Goal: Information Seeking & Learning: Learn about a topic

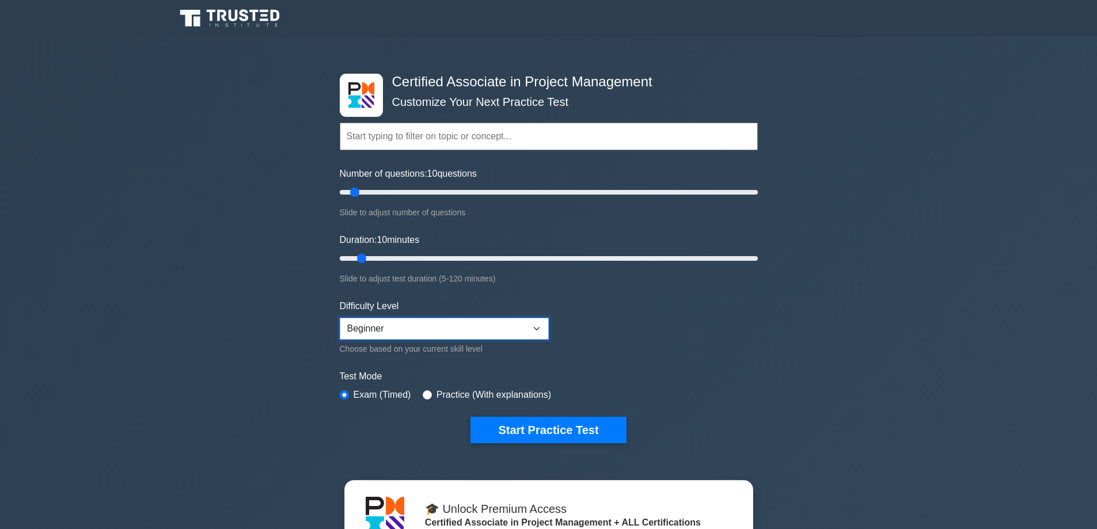
click at [370, 328] on select "Beginner Intermediate Expert" at bounding box center [444, 329] width 209 height 22
select select "intermediate"
click at [340, 318] on select "Beginner Intermediate Expert" at bounding box center [444, 329] width 209 height 22
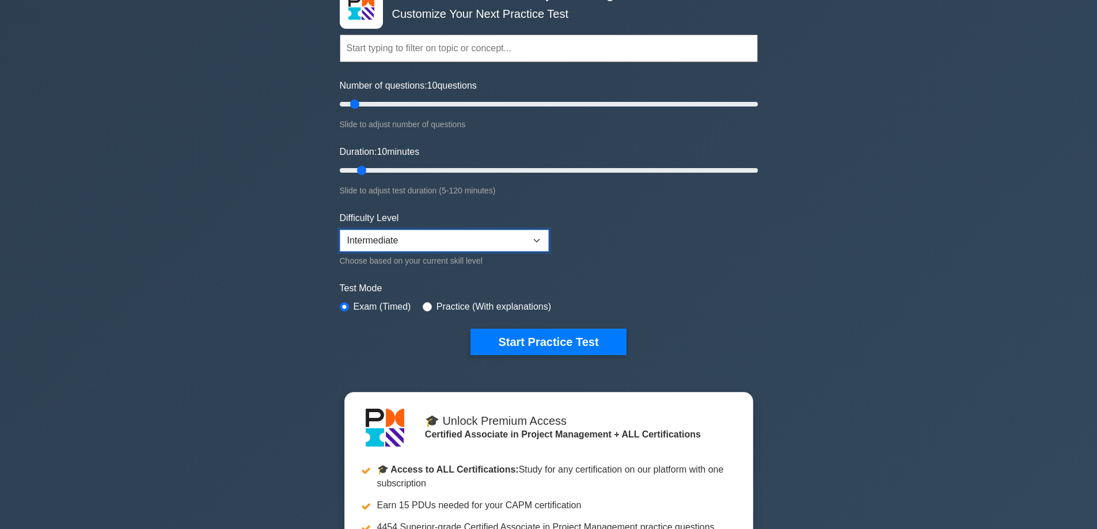
scroll to position [115, 0]
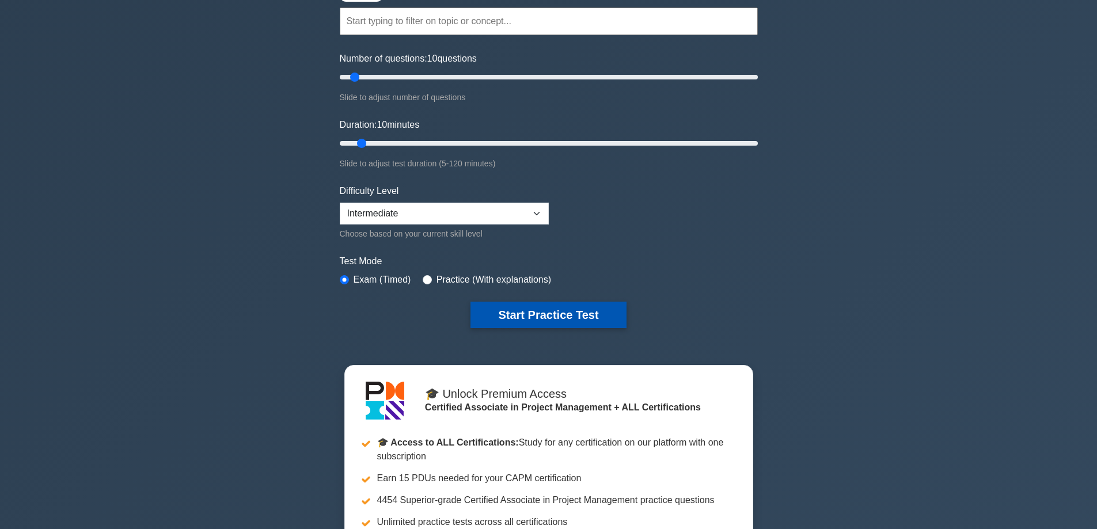
click at [564, 305] on button "Start Practice Test" at bounding box center [547, 315] width 155 height 26
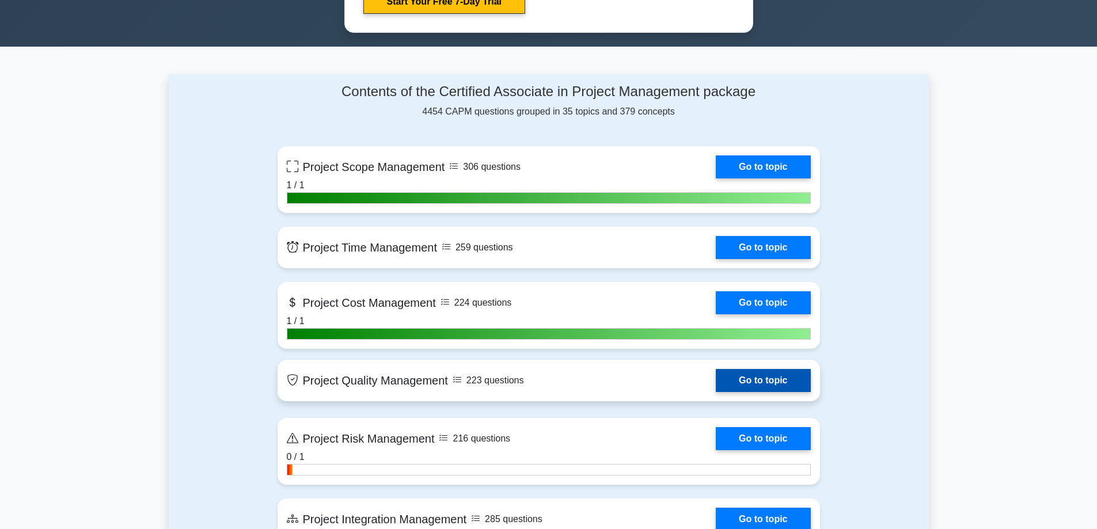
scroll to position [749, 0]
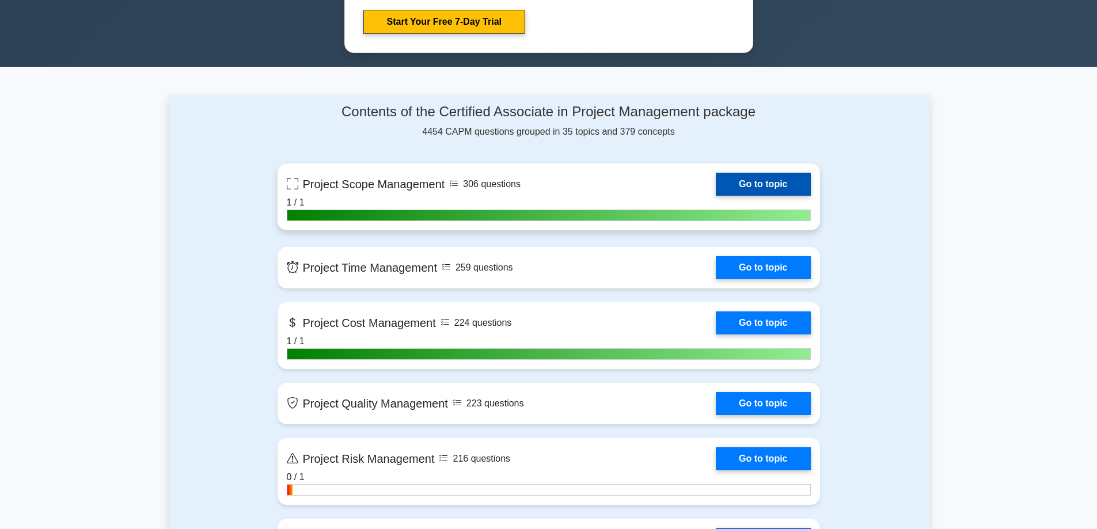
click at [716, 173] on link "Go to topic" at bounding box center [763, 184] width 94 height 23
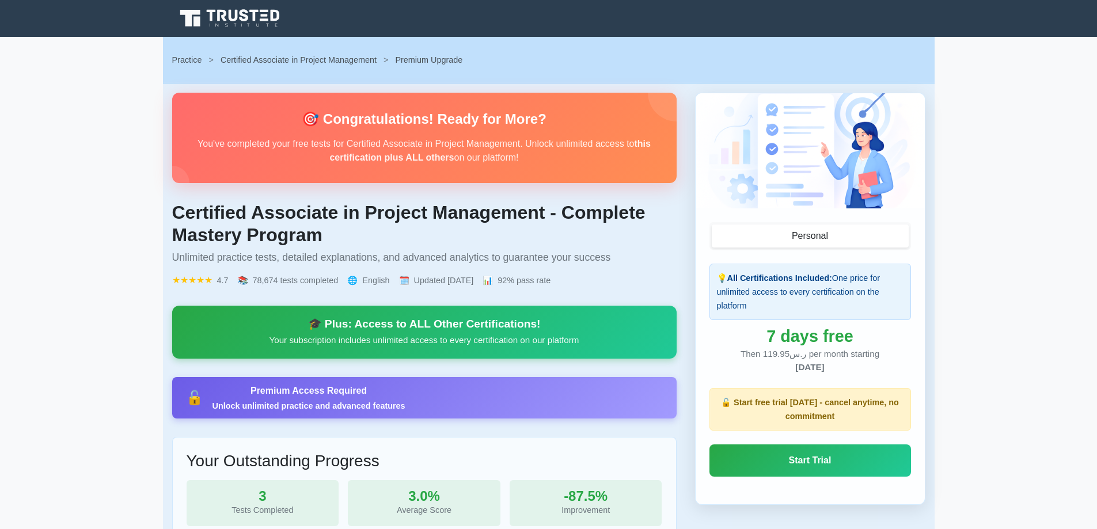
scroll to position [288, 0]
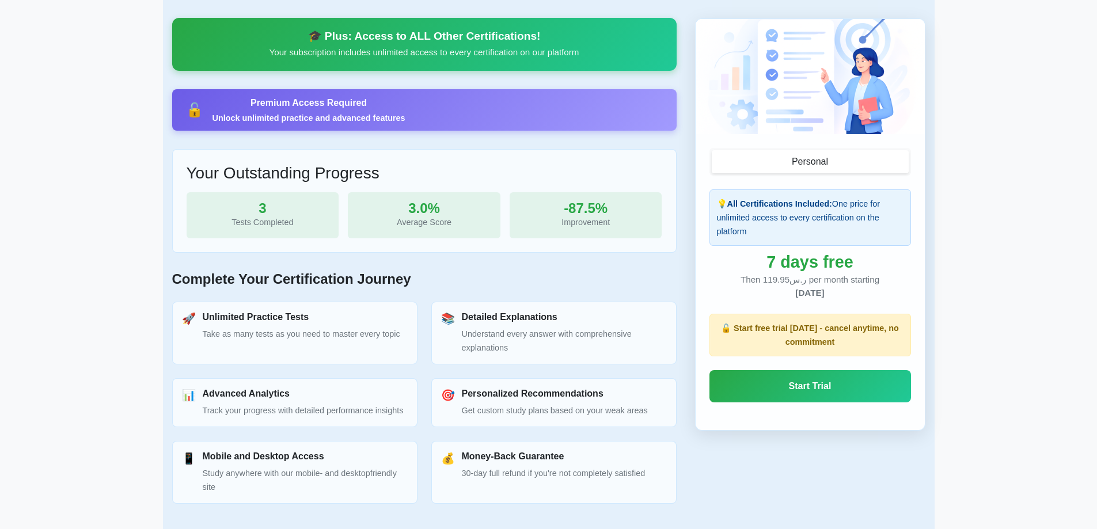
click at [237, 322] on h3 "Unlimited Practice Tests" at bounding box center [301, 317] width 197 height 11
click at [504, 330] on p "Understand every answer with comprehensive explanations" at bounding box center [564, 341] width 205 height 28
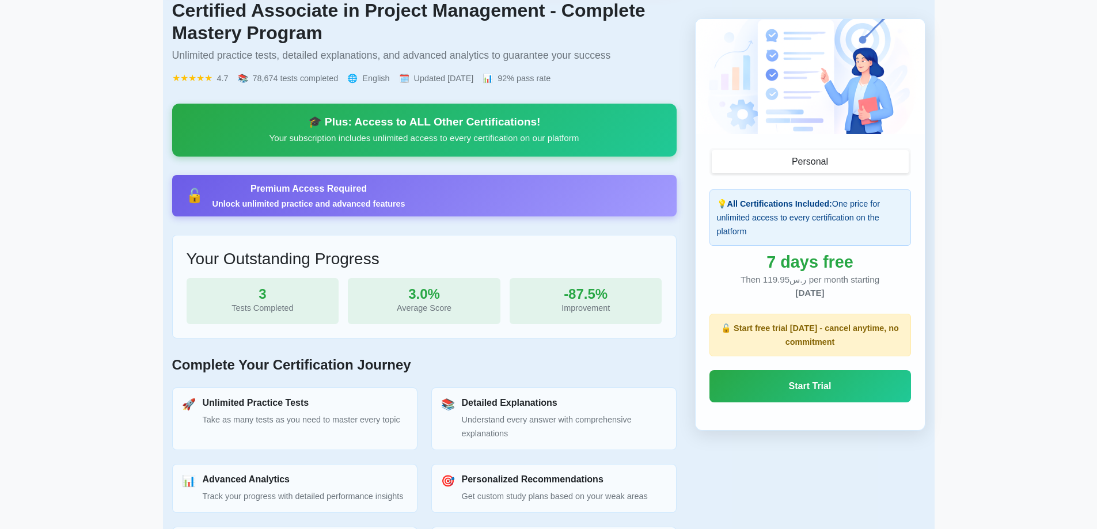
scroll to position [115, 0]
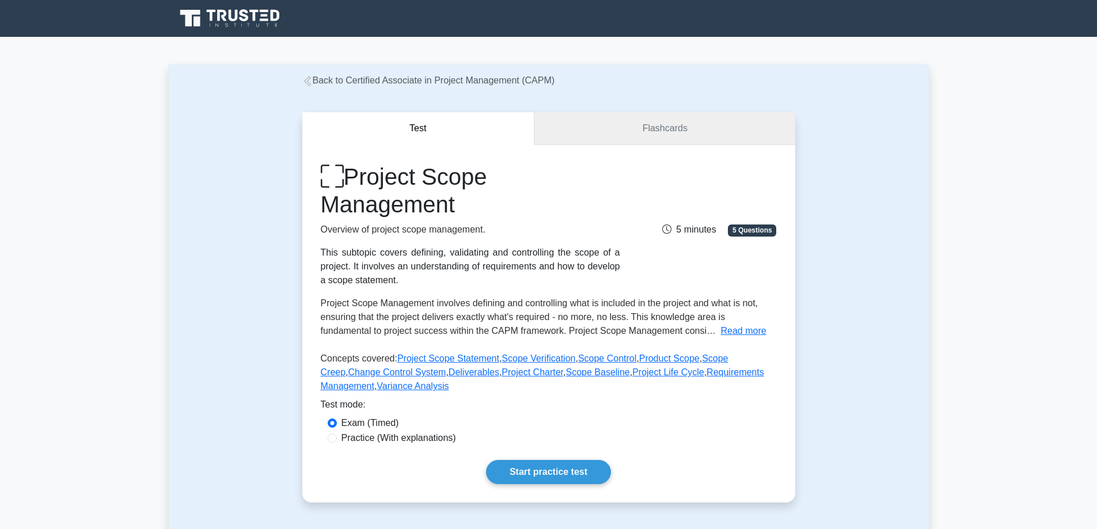
click at [622, 126] on link "Flashcards" at bounding box center [664, 128] width 260 height 33
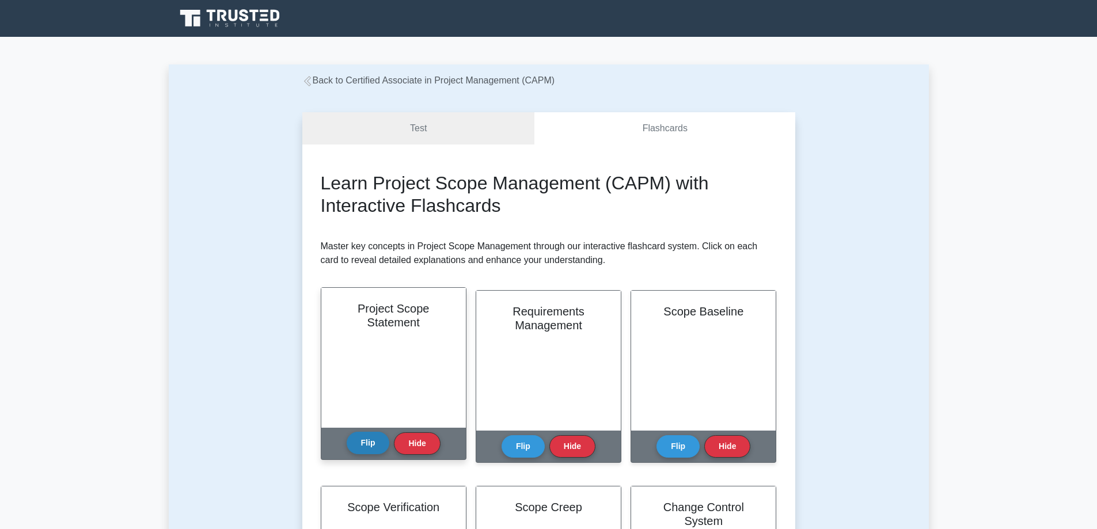
click at [372, 432] on button "Flip" at bounding box center [368, 443] width 43 height 22
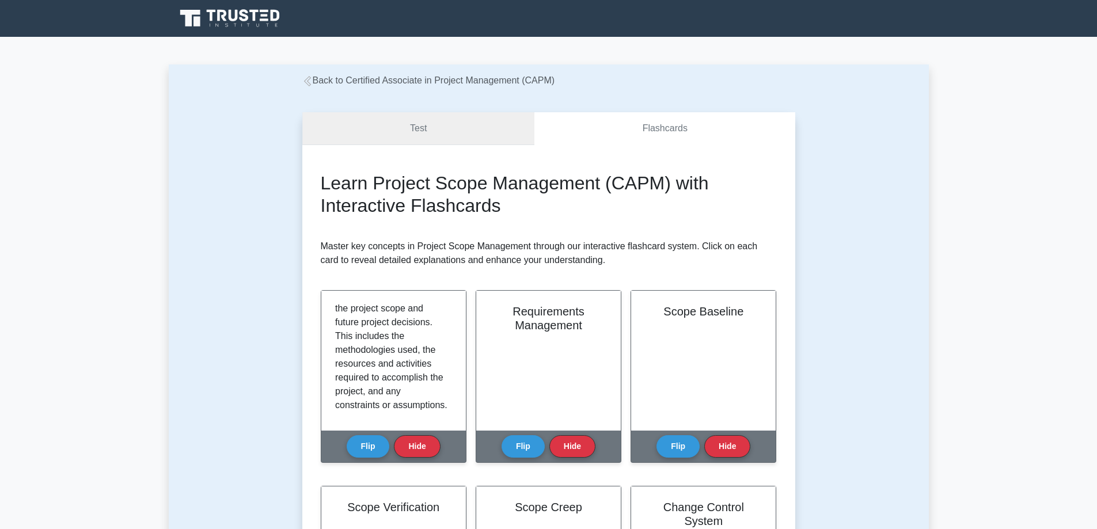
click at [443, 132] on link "Test" at bounding box center [418, 128] width 233 height 33
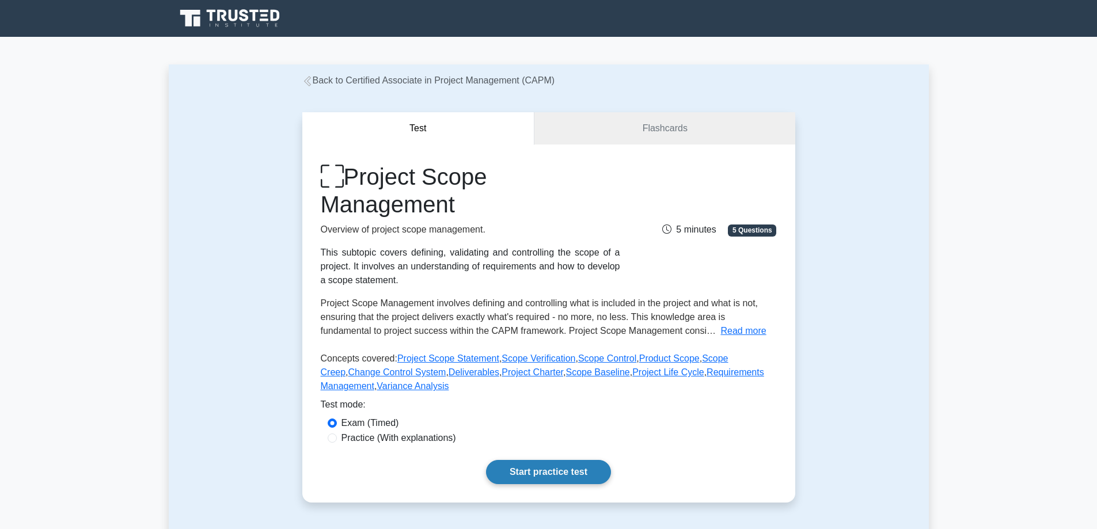
click at [486, 460] on link "Start practice test" at bounding box center [548, 472] width 125 height 24
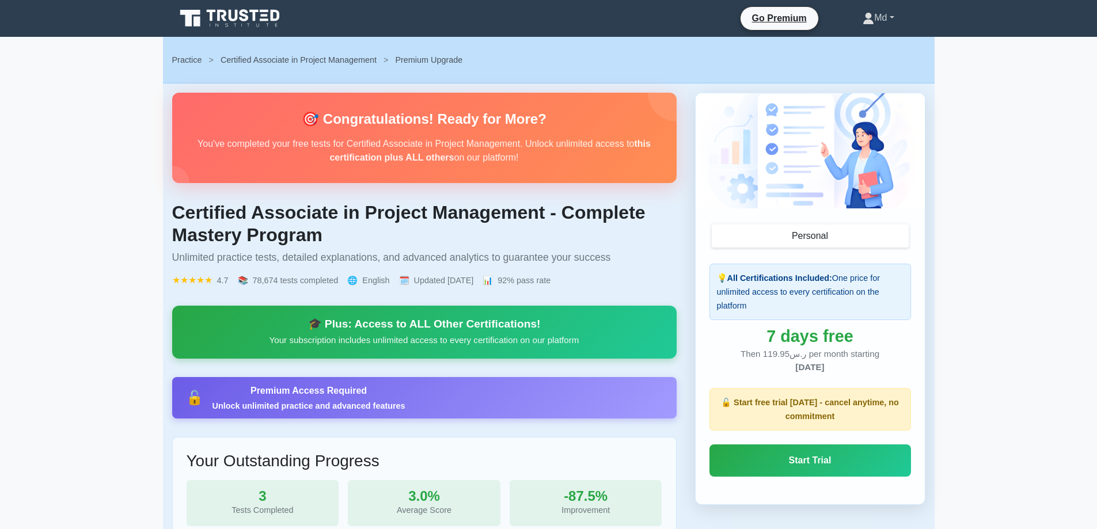
click at [874, 13] on link "Md" at bounding box center [878, 17] width 86 height 23
click at [850, 52] on link "Profile" at bounding box center [880, 45] width 91 height 18
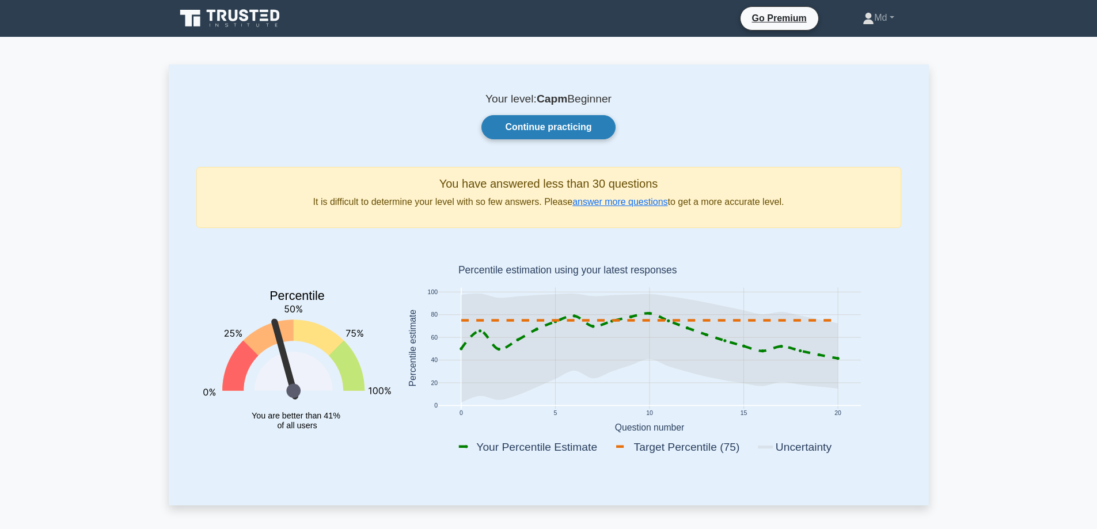
click at [534, 134] on link "Continue practicing" at bounding box center [548, 127] width 134 height 24
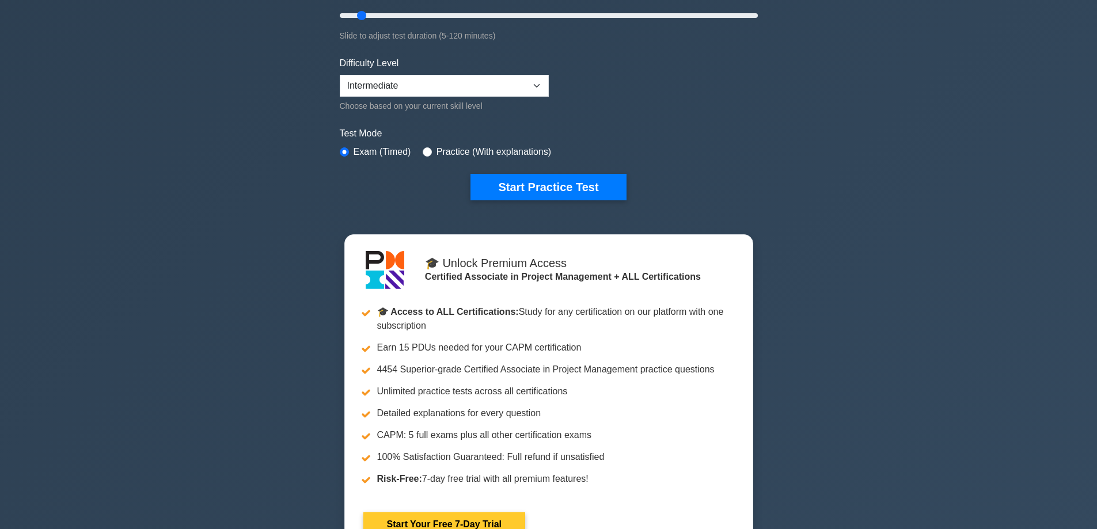
scroll to position [288, 0]
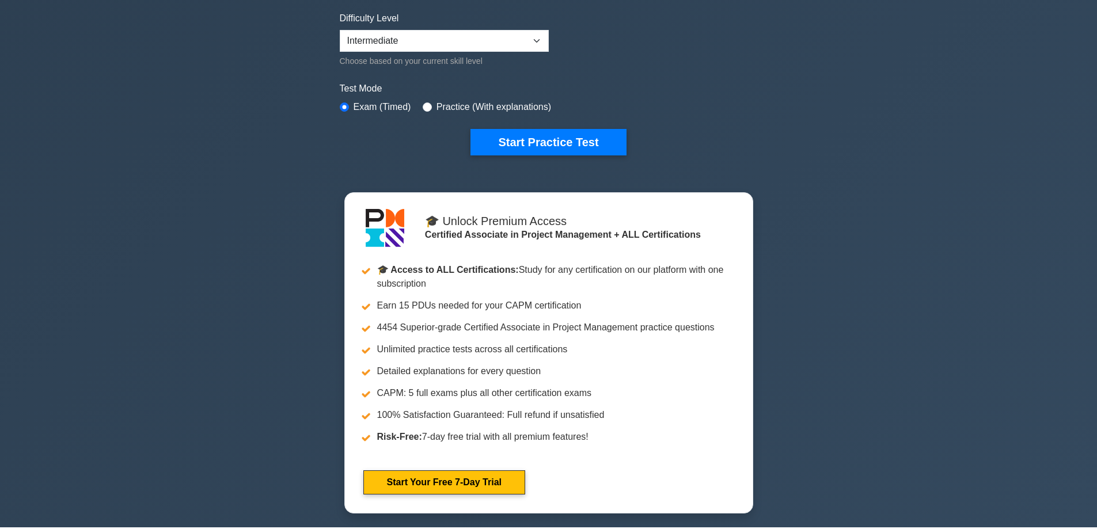
click at [423, 102] on div "Practice (With explanations)" at bounding box center [487, 107] width 128 height 14
click at [429, 107] on div "Practice (With explanations)" at bounding box center [487, 107] width 128 height 14
click at [427, 107] on input "radio" at bounding box center [427, 106] width 9 height 9
radio input "true"
click at [515, 149] on button "Start Practice Test" at bounding box center [547, 142] width 155 height 26
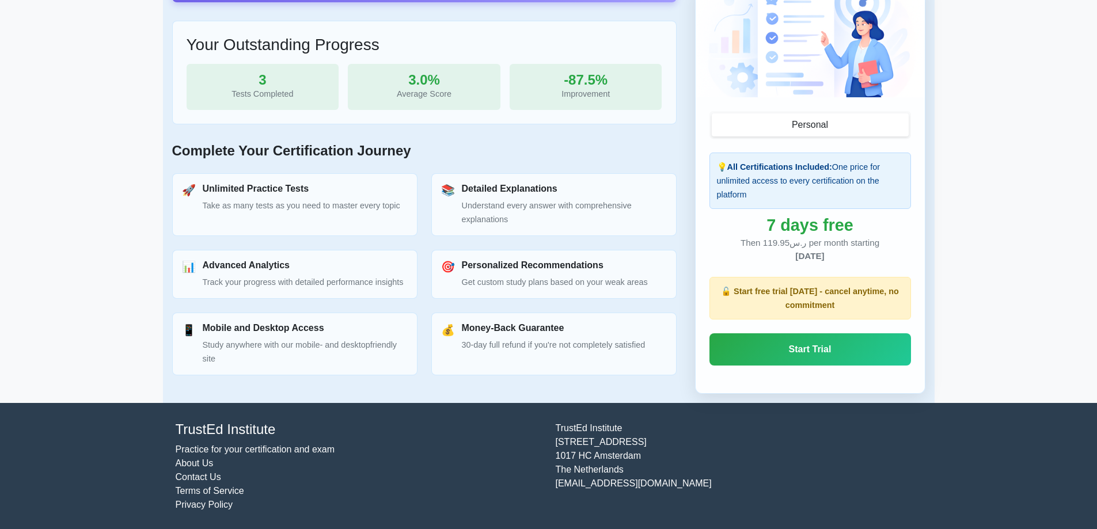
scroll to position [417, 0]
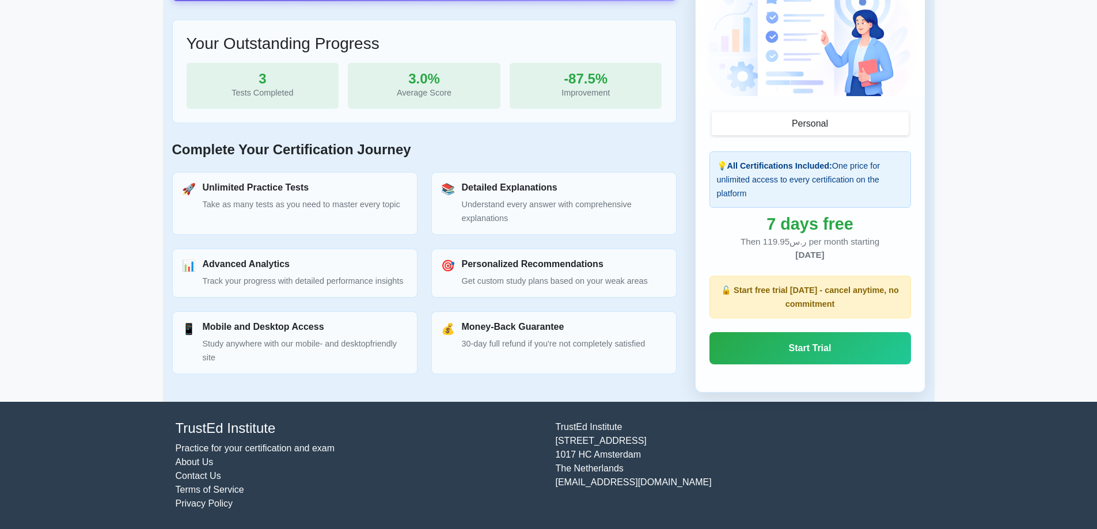
click at [295, 72] on div "3" at bounding box center [263, 79] width 134 height 14
